Goal: Check status: Check status

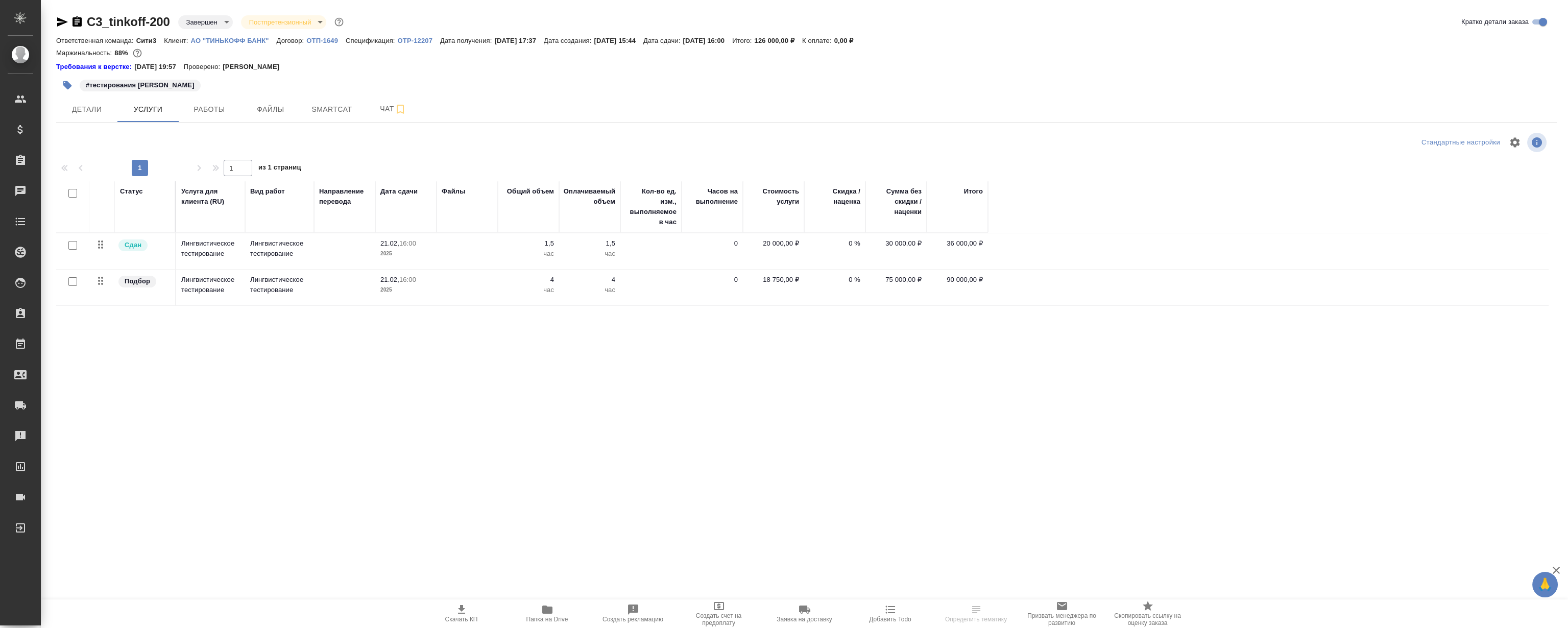
click at [219, 39] on p "АО "ТИНЬКОФФ БАНК"" at bounding box center [234, 40] width 86 height 8
click at [250, 382] on div "Статус Услуга для клиента (RU) Вид работ Направление перевода Дата сдачи Файлы …" at bounding box center [802, 290] width 1492 height 220
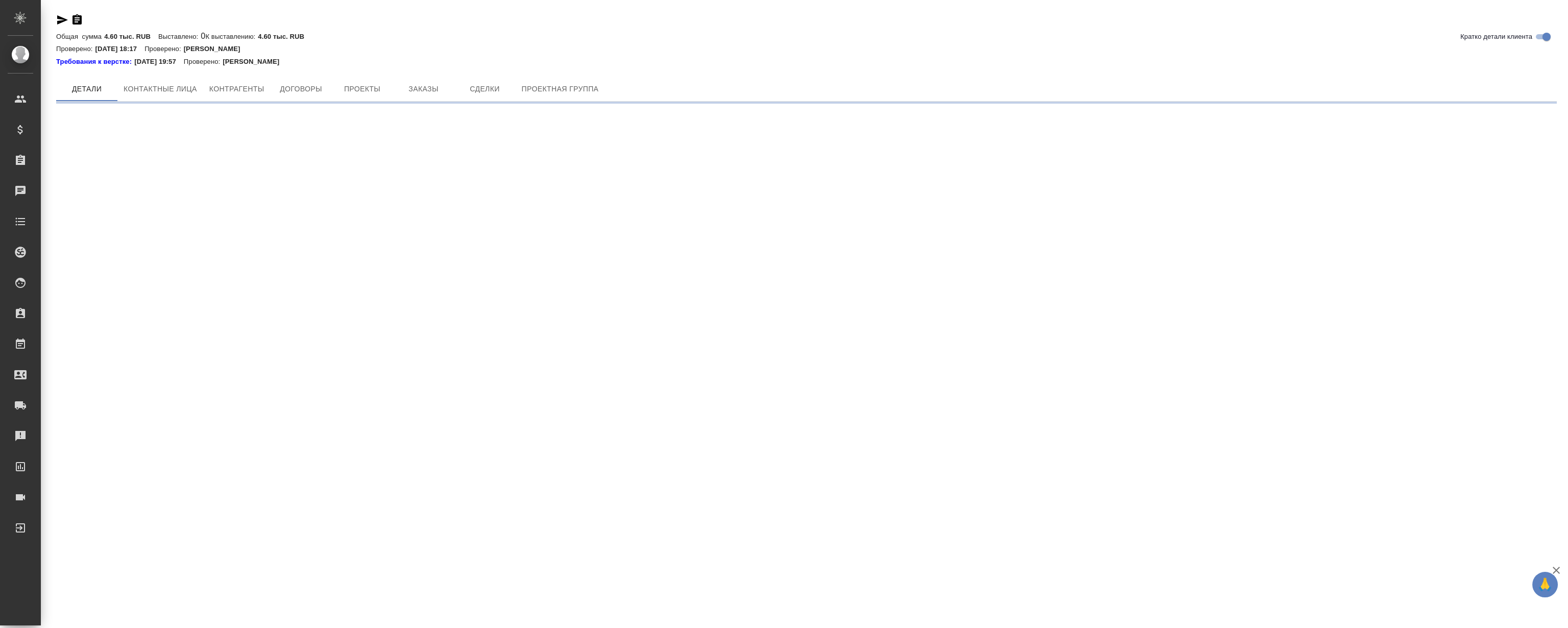
drag, startPoint x: 434, startPoint y: 59, endPoint x: 434, endPoint y: 65, distance: 6.0
click at [434, 59] on div "Требования к верстке: [DATE] 19:57 Проверено: [PERSON_NAME]" at bounding box center [806, 60] width 1501 height 12
click at [431, 85] on button "Заказы" at bounding box center [423, 93] width 61 height 25
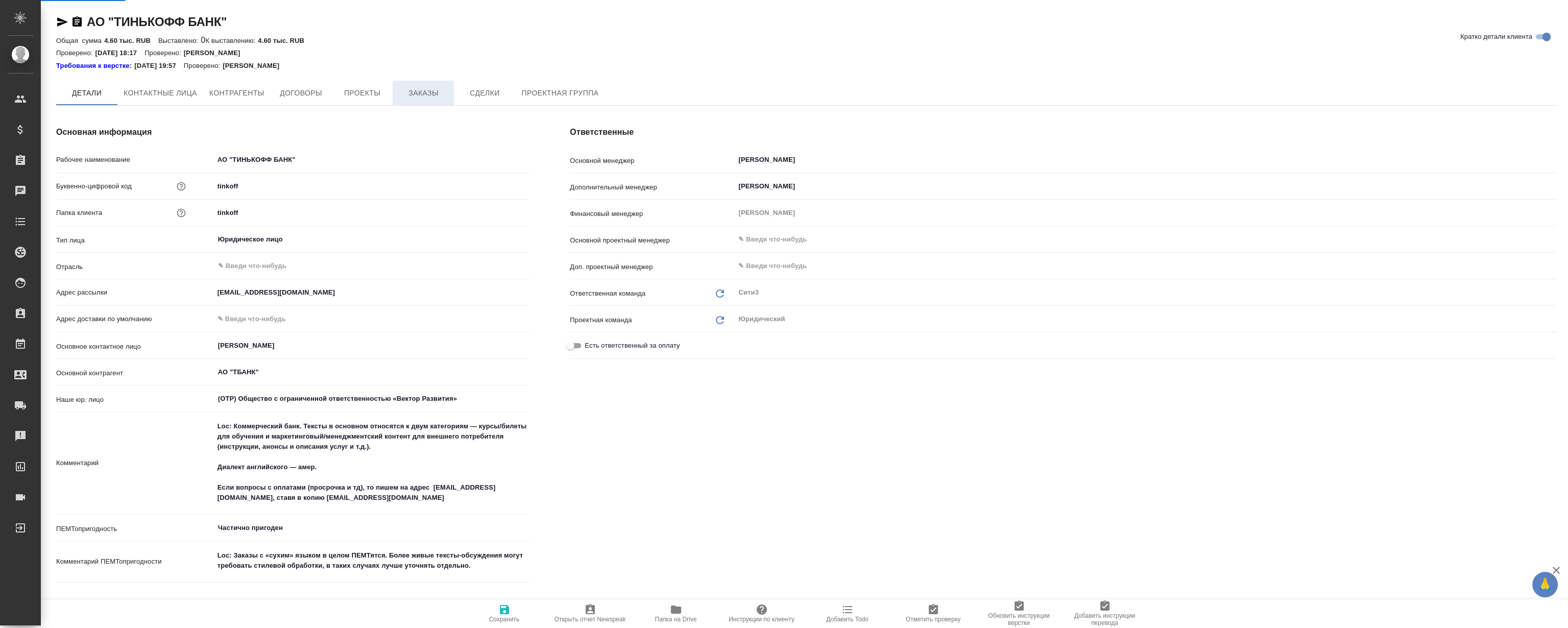
type textarea "x"
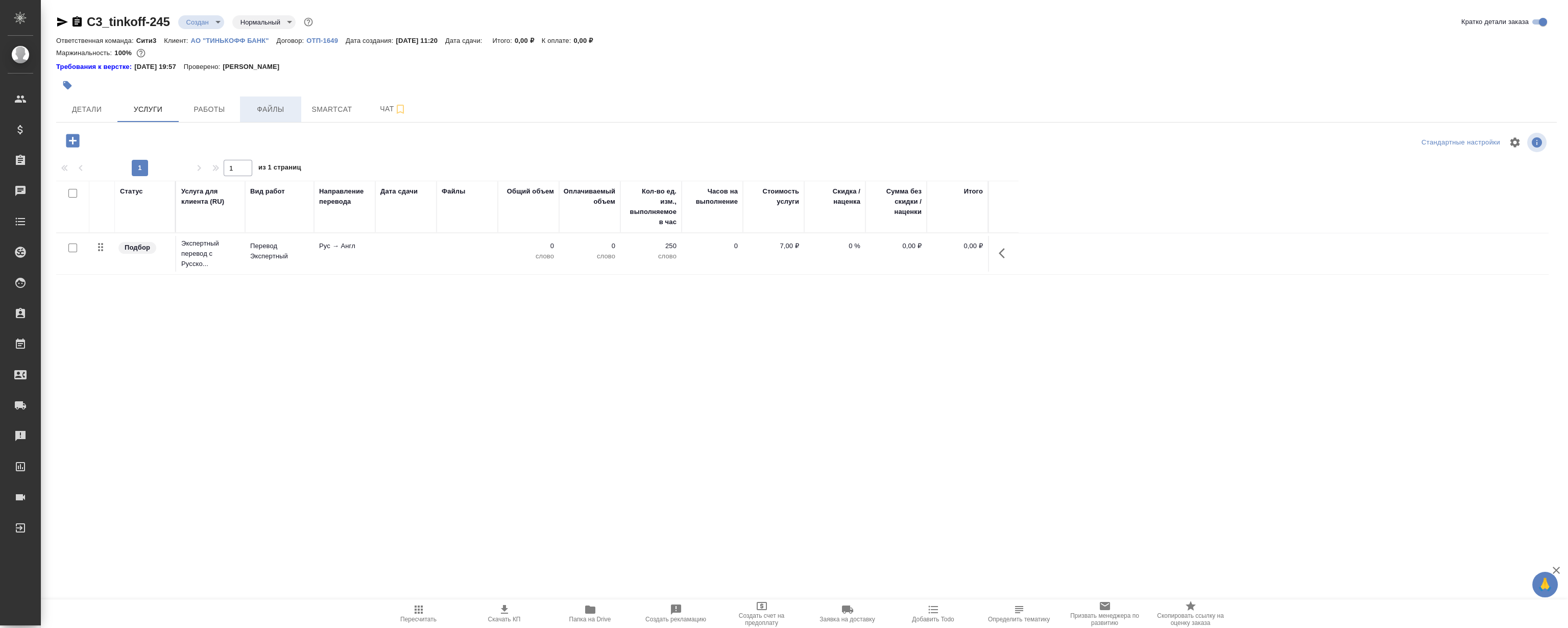
click at [281, 121] on button "Файлы" at bounding box center [270, 109] width 61 height 26
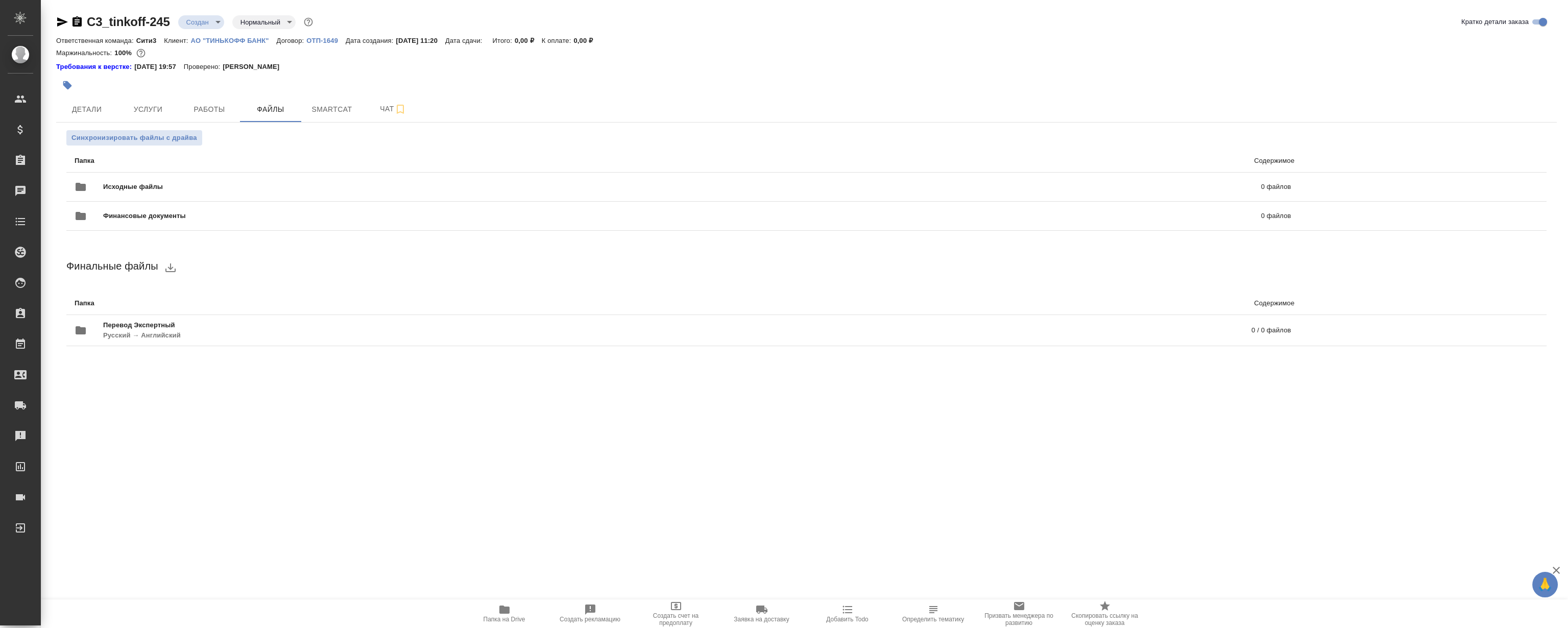
click at [501, 612] on icon "button" at bounding box center [504, 609] width 10 height 8
click at [228, 122] on div "C3_tinkoff-245 Создан new Нормальный normal Кратко детали заказа Ответственная …" at bounding box center [806, 192] width 1512 height 384
click at [215, 107] on span "Работы" at bounding box center [210, 109] width 49 height 13
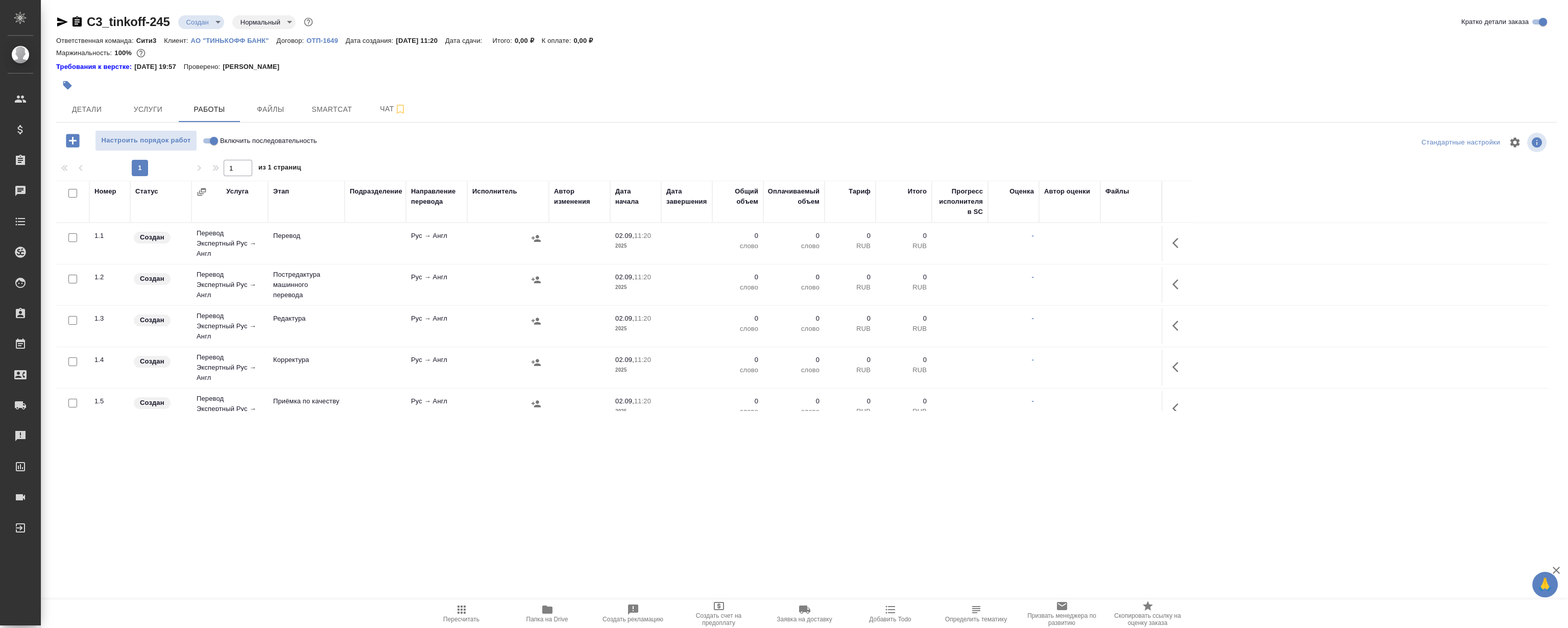
click at [512, 91] on div at bounding box center [556, 86] width 1000 height 23
